Goal: Navigation & Orientation: Find specific page/section

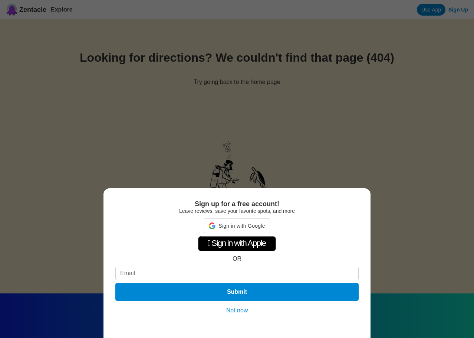
click at [15, 15] on div "Sign up for a free account! Leave reviews, save your favorite spots, and more S…" at bounding box center [237, 169] width 474 height 338
click at [240, 312] on button "Not now" at bounding box center [237, 310] width 26 height 7
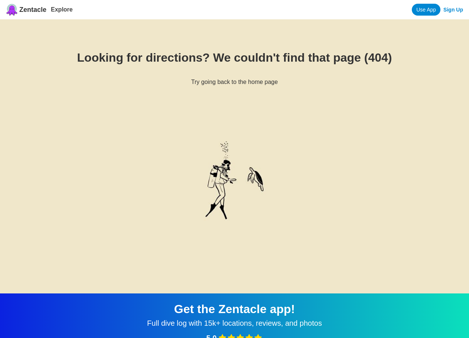
click at [28, 6] on span "Zentacle" at bounding box center [32, 10] width 27 height 8
click at [55, 11] on link "Explore" at bounding box center [62, 9] width 22 height 6
